Goal: Information Seeking & Learning: Learn about a topic

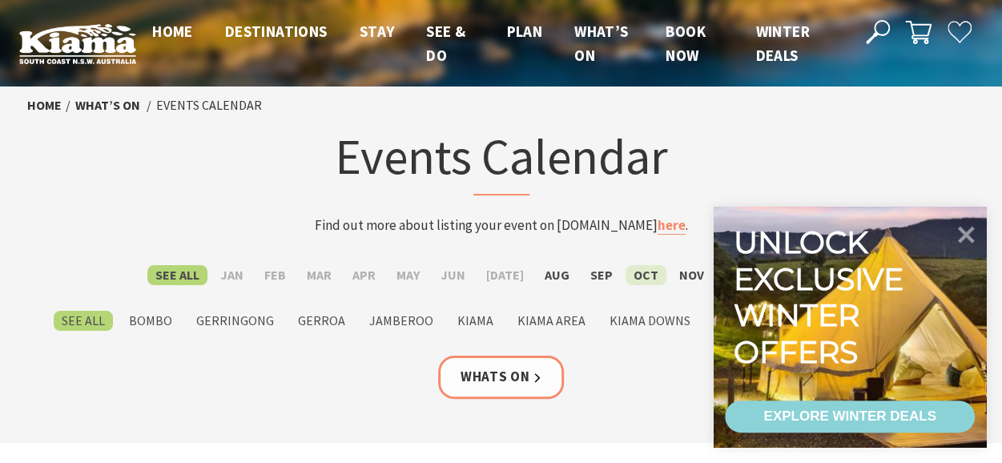
click at [640, 279] on label "Oct" at bounding box center [645, 275] width 41 height 20
click at [0, 0] on input "Oct" at bounding box center [0, 0] width 0 height 0
click at [497, 379] on link "Whats On" at bounding box center [501, 376] width 126 height 42
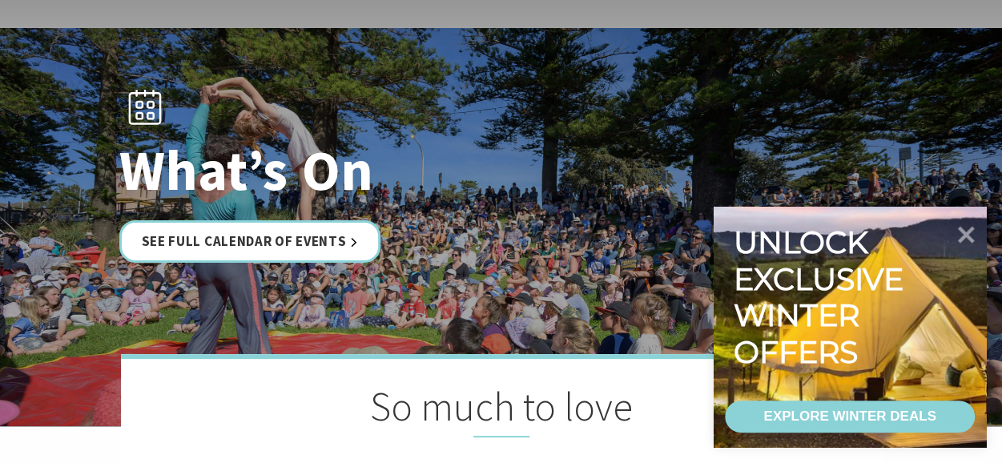
scroll to position [320, 0]
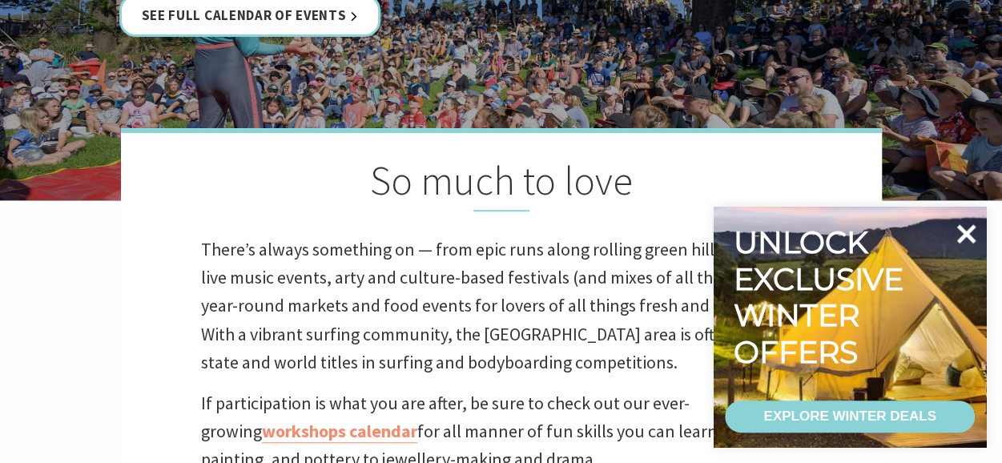
click at [968, 235] on icon at bounding box center [966, 233] width 19 height 19
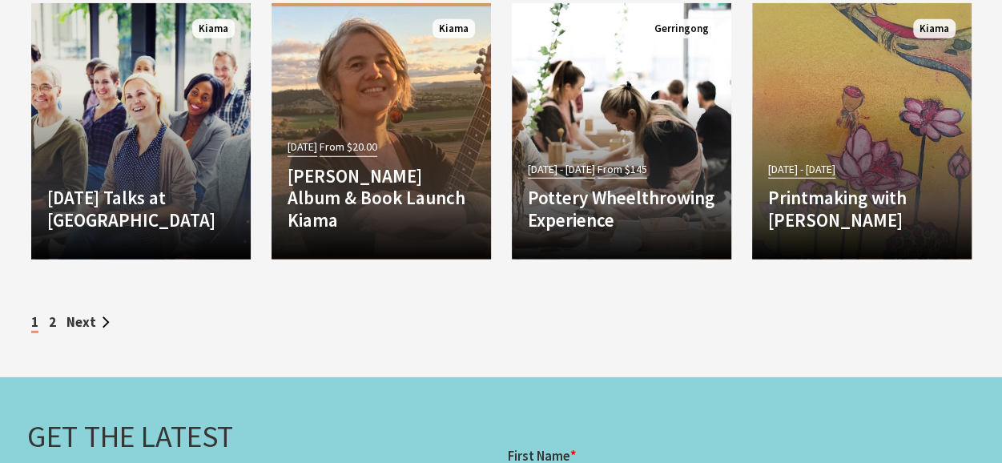
scroll to position [5135, 0]
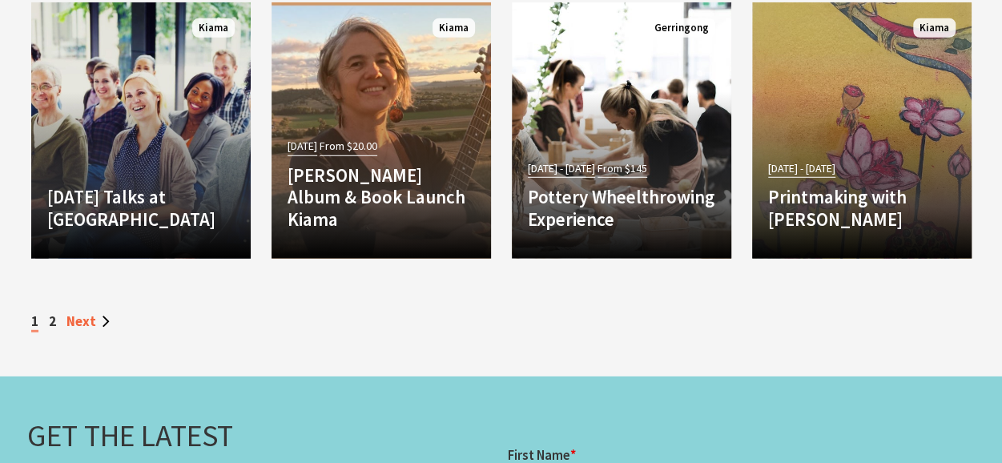
click at [88, 312] on link "Next" at bounding box center [87, 321] width 43 height 18
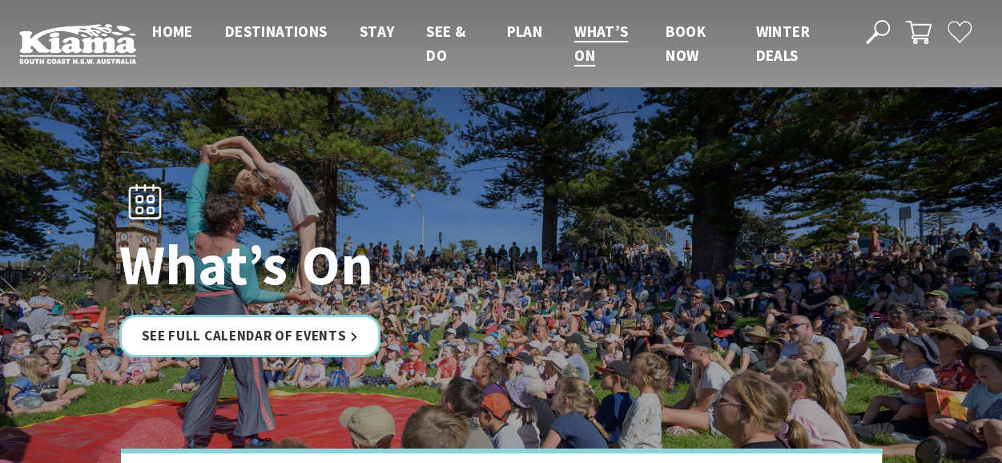
scroll to position [175, 0]
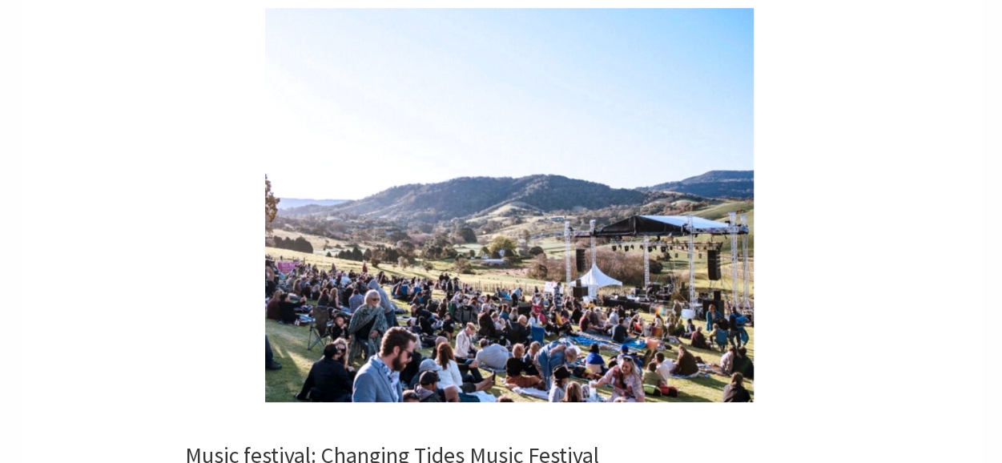
scroll to position [3070, 0]
